Goal: Transaction & Acquisition: Purchase product/service

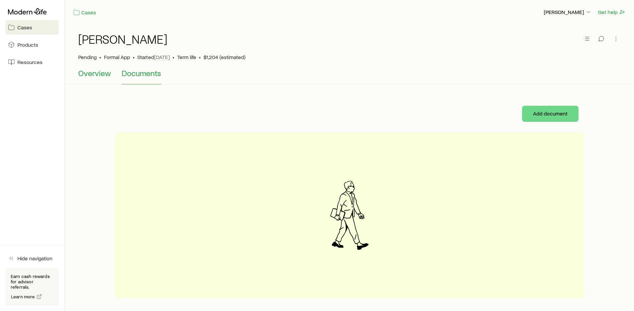
click at [80, 72] on span "Overview" at bounding box center [94, 72] width 33 height 9
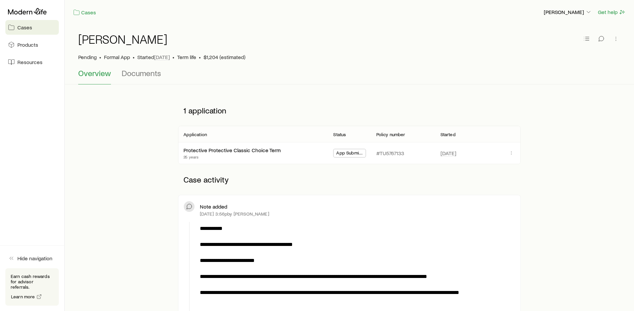
click at [30, 30] on span "Cases" at bounding box center [24, 27] width 15 height 7
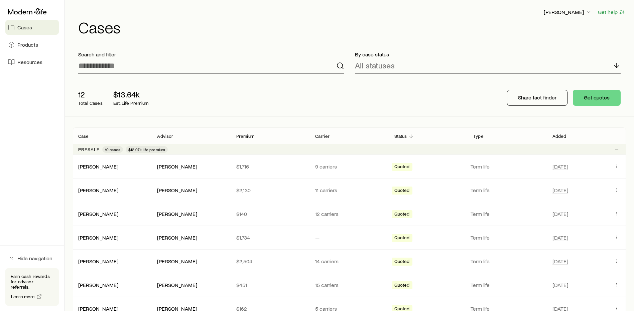
click at [272, 118] on div "Search and filter By case status All statuses 12 Total Cases $13.64k Est. Life …" at bounding box center [349, 303] width 553 height 515
click at [271, 121] on div "Search and filter By case status All statuses 12 Total Cases $13.64k Est. Life …" at bounding box center [349, 303] width 553 height 515
click at [616, 165] on icon "Client cases" at bounding box center [616, 165] width 0 height 0
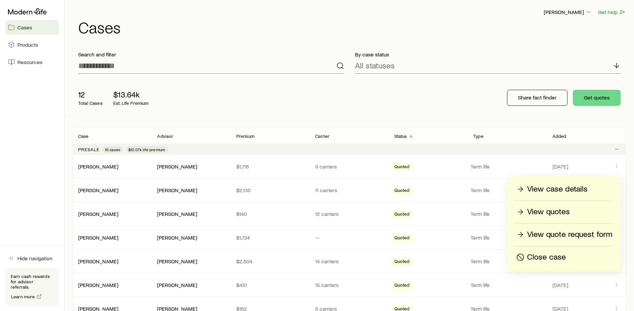
click at [550, 211] on p "View quotes" at bounding box center [548, 212] width 43 height 11
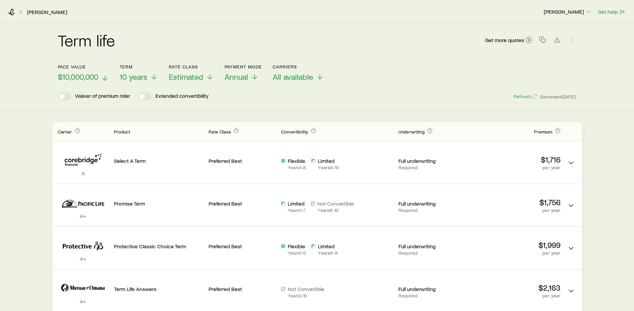
click at [106, 77] on icon at bounding box center [105, 78] width 8 height 8
click at [154, 75] on icon at bounding box center [154, 78] width 8 height 8
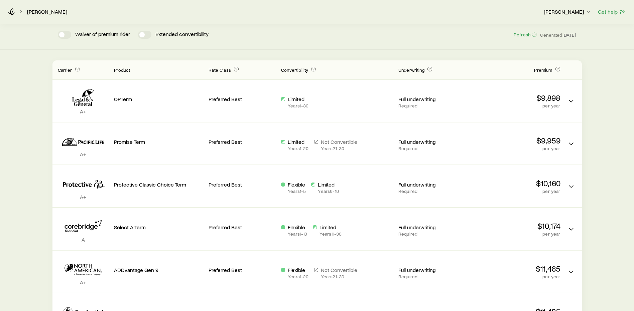
scroll to position [100, 0]
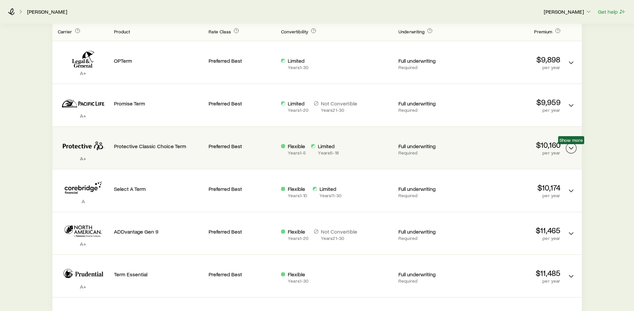
click at [570, 149] on polyline "Term quotes" at bounding box center [571, 148] width 4 height 2
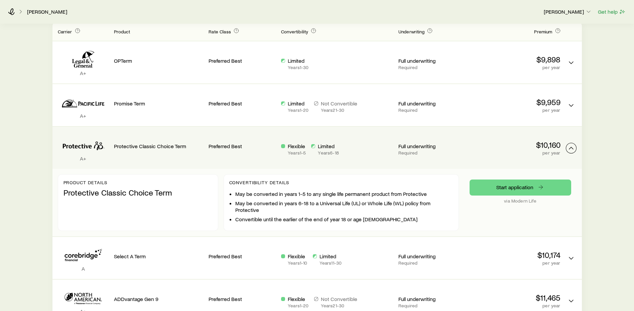
scroll to position [67, 0]
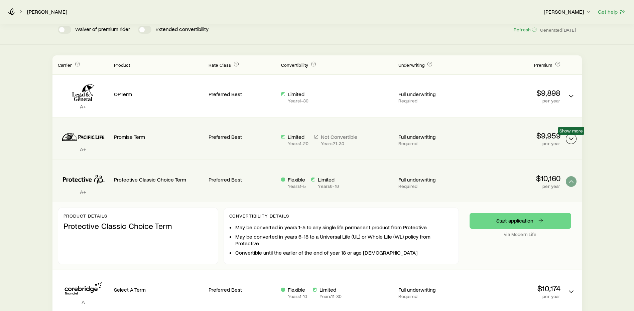
click at [572, 140] on icon "Term quotes" at bounding box center [571, 139] width 8 height 8
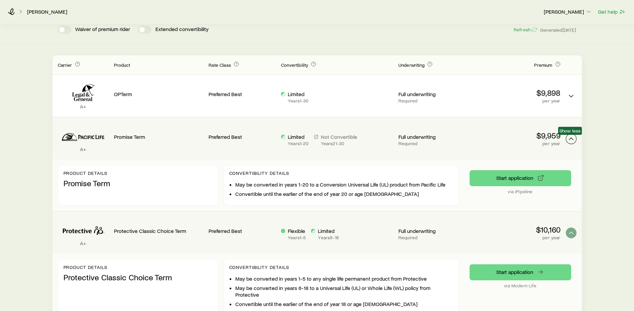
click at [572, 140] on icon "Term quotes" at bounding box center [571, 139] width 8 height 8
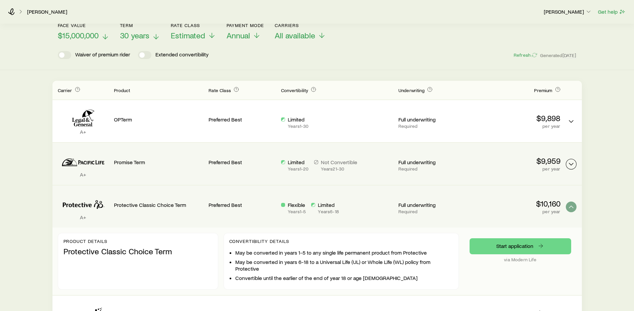
scroll to position [33, 0]
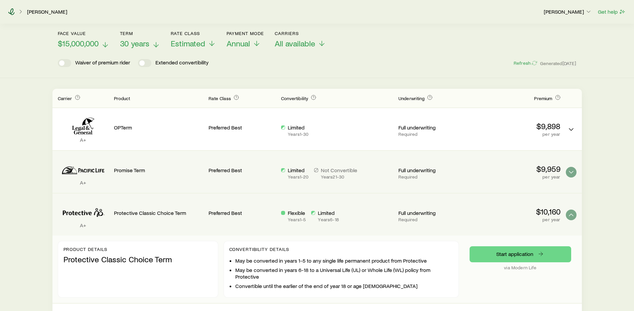
click at [14, 14] on icon at bounding box center [11, 11] width 7 height 7
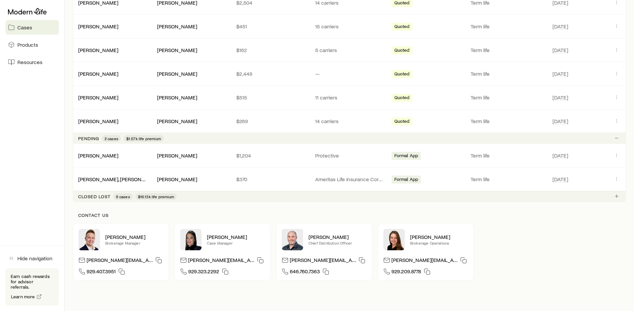
scroll to position [295, 0]
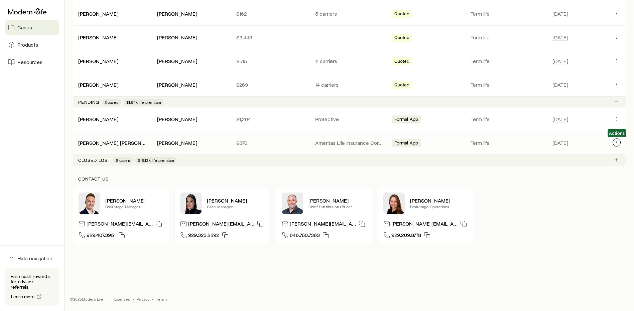
click at [616, 144] on icon "Client cases" at bounding box center [616, 142] width 5 height 5
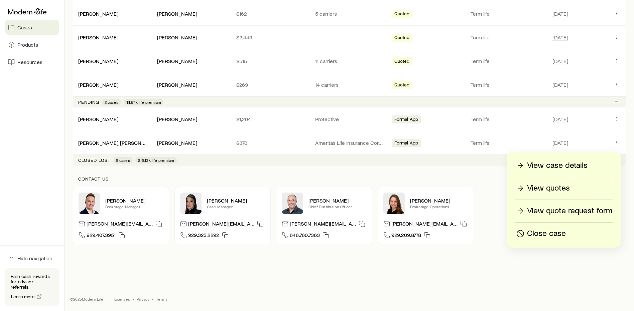
click at [561, 171] on p "View case details" at bounding box center [557, 165] width 60 height 11
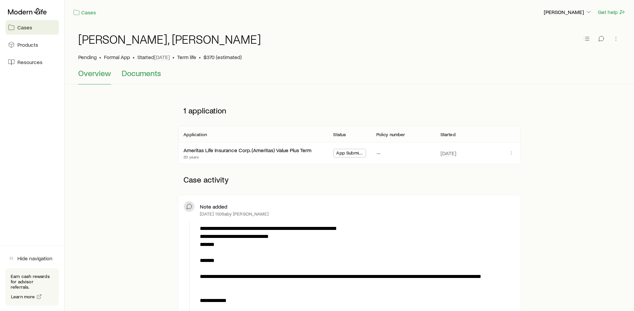
click at [126, 72] on span "Documents" at bounding box center [141, 72] width 39 height 9
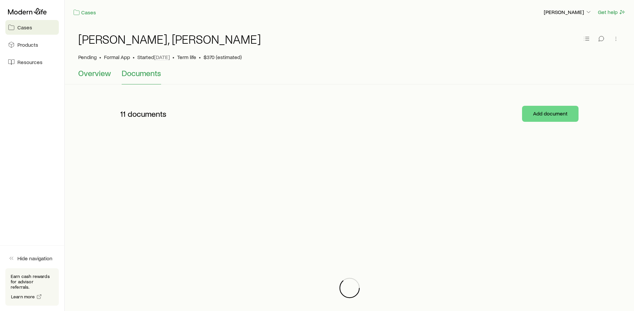
click at [82, 74] on span "Overview" at bounding box center [94, 72] width 33 height 9
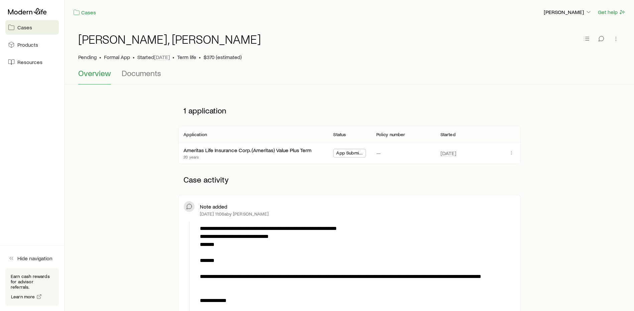
click at [340, 0] on div "Cases [PERSON_NAME] Get help" at bounding box center [349, 12] width 569 height 24
click at [40, 14] on icon at bounding box center [27, 11] width 39 height 6
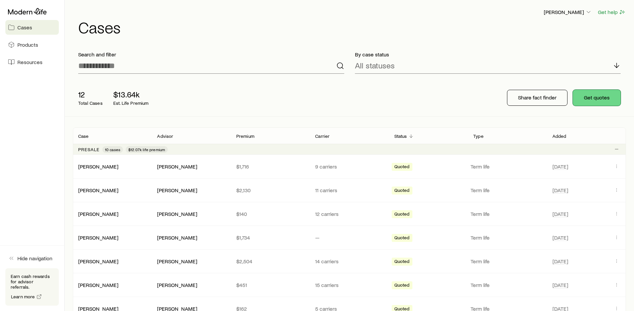
click at [590, 99] on button "Get quotes" at bounding box center [597, 98] width 48 height 16
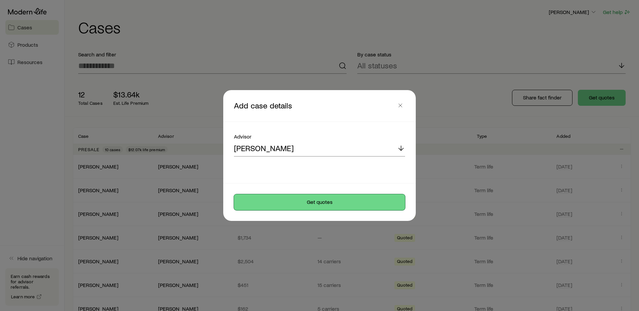
click at [326, 202] on button "Get quotes" at bounding box center [319, 202] width 171 height 16
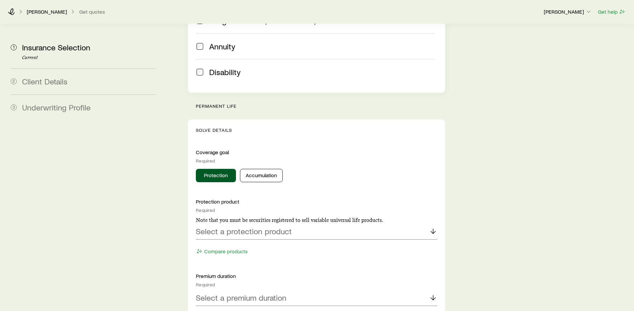
scroll to position [200, 0]
click at [301, 223] on div "Select a protection product" at bounding box center [316, 231] width 241 height 16
